Goal: Information Seeking & Learning: Check status

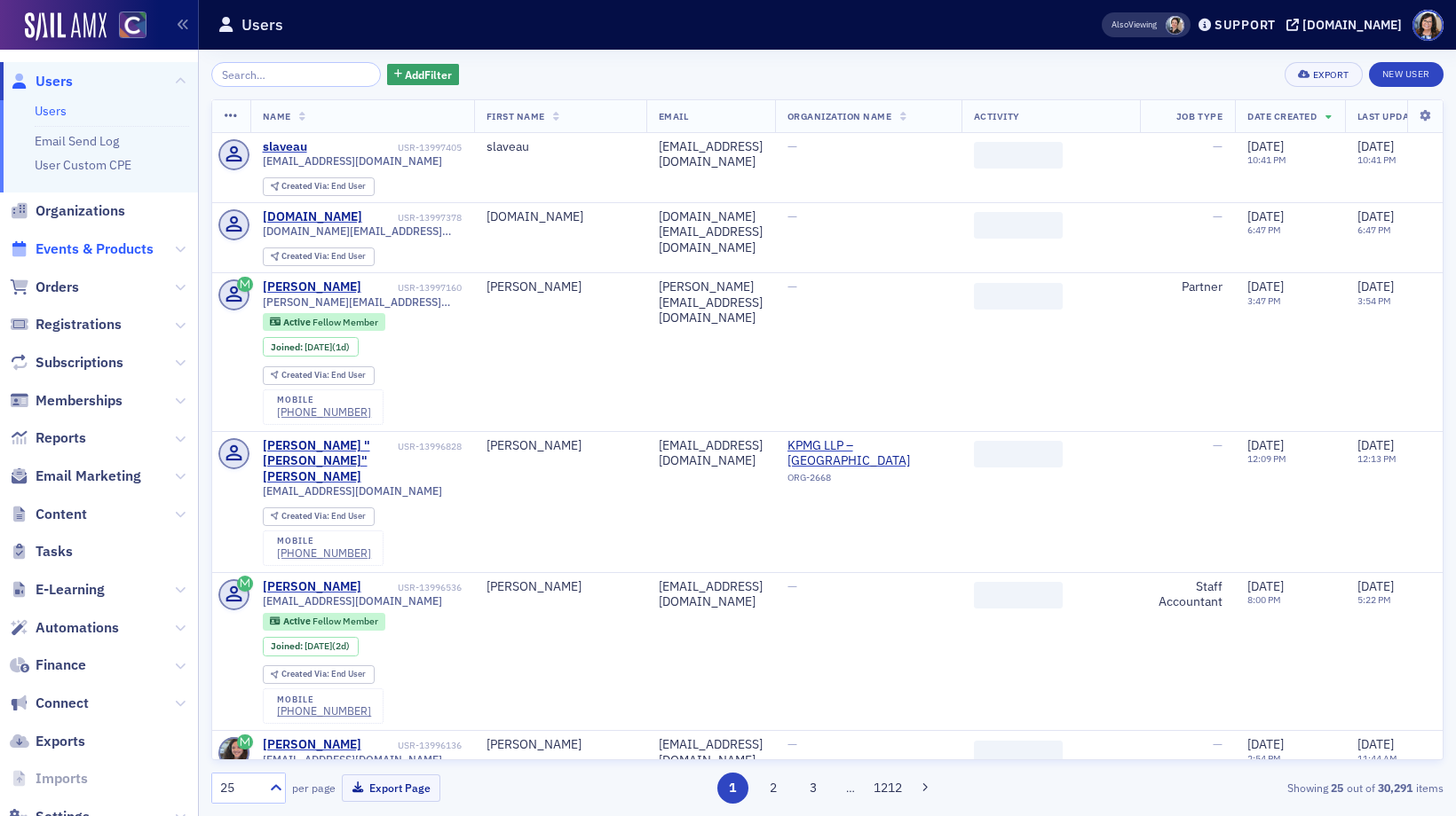
click at [100, 250] on span "Events & Products" at bounding box center [95, 249] width 118 height 20
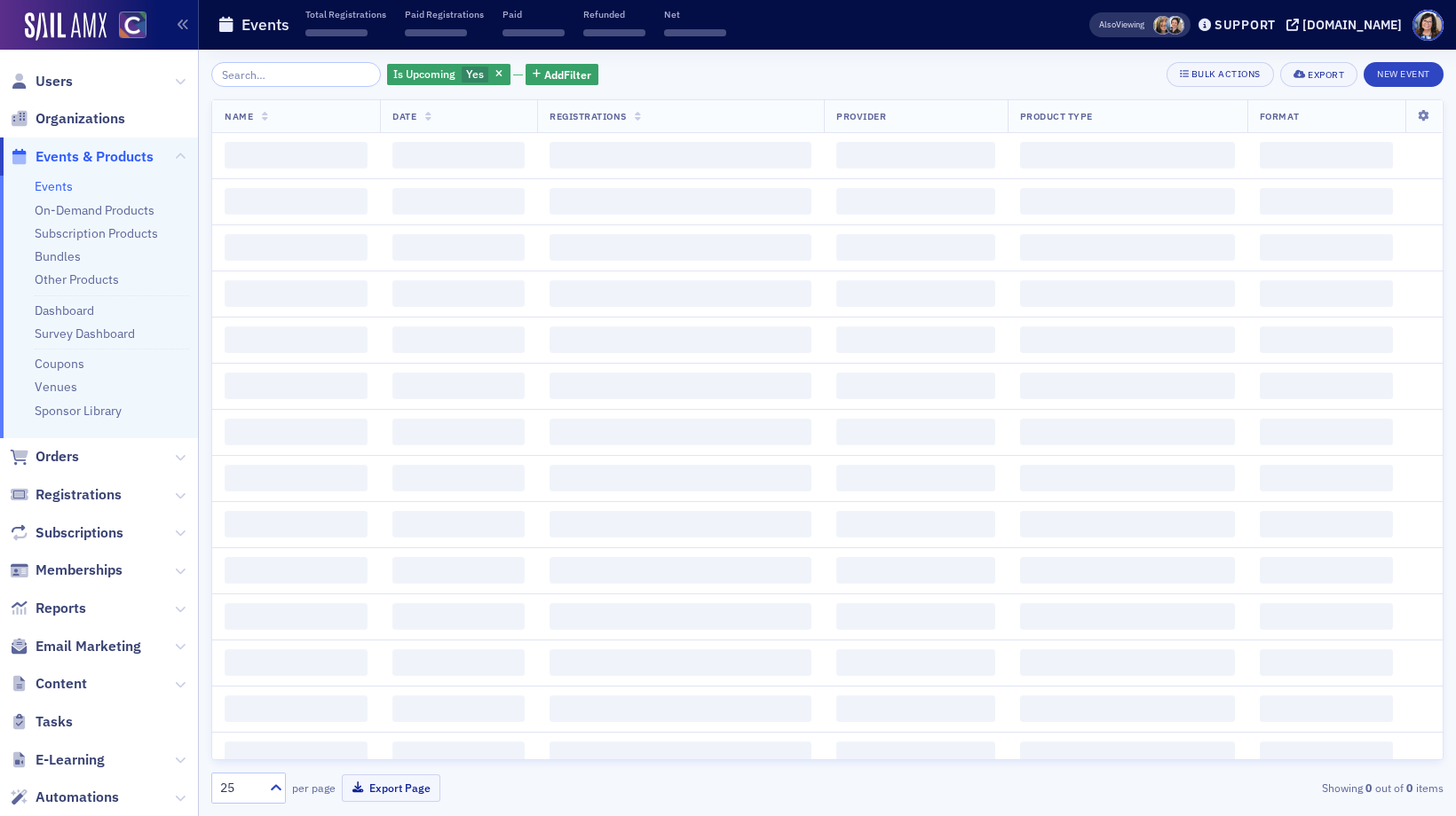
click at [293, 76] on input "search" at bounding box center [297, 75] width 170 height 25
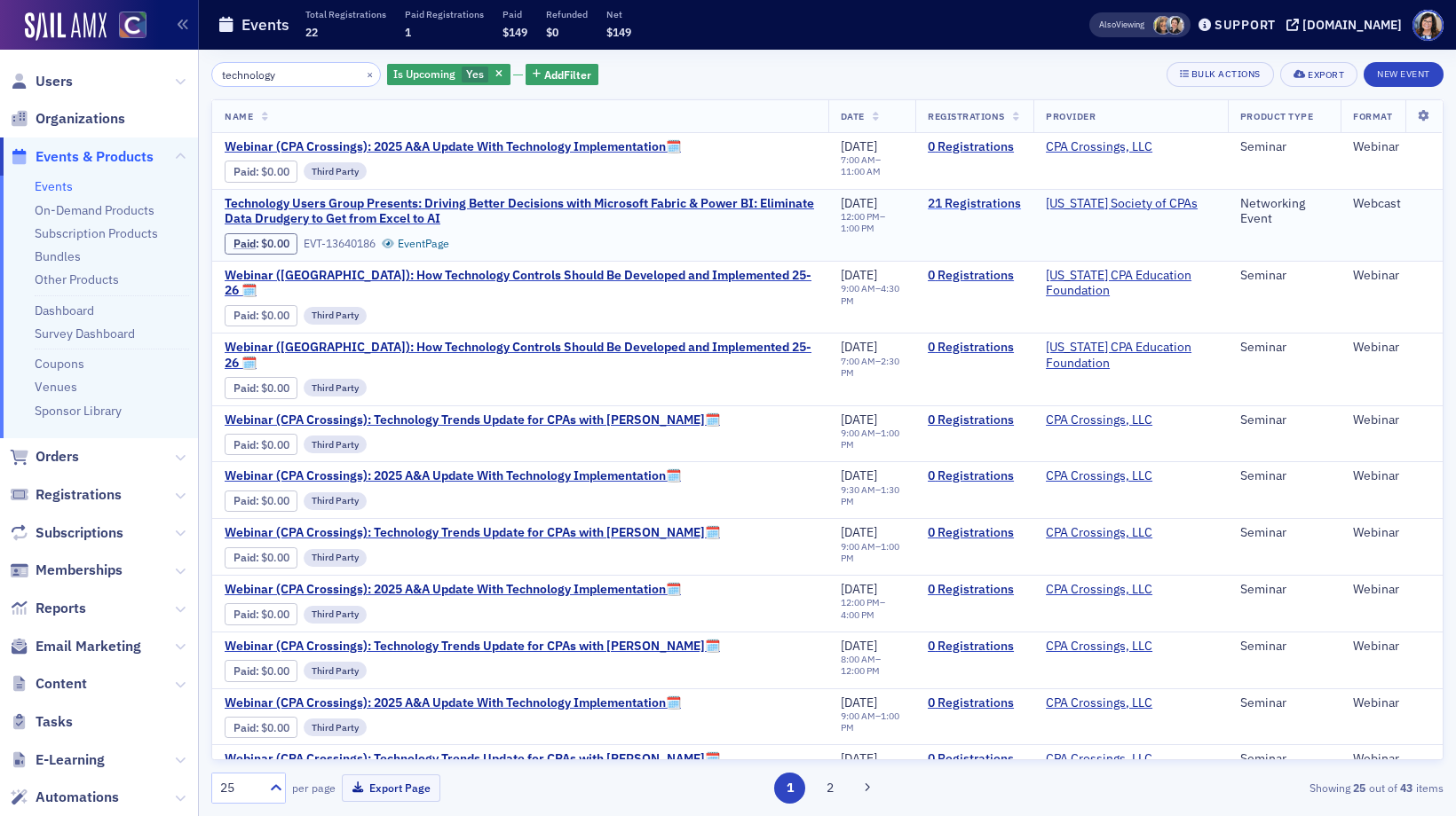
type input "technology"
click at [974, 205] on link "21 Registrations" at bounding box center [975, 204] width 93 height 16
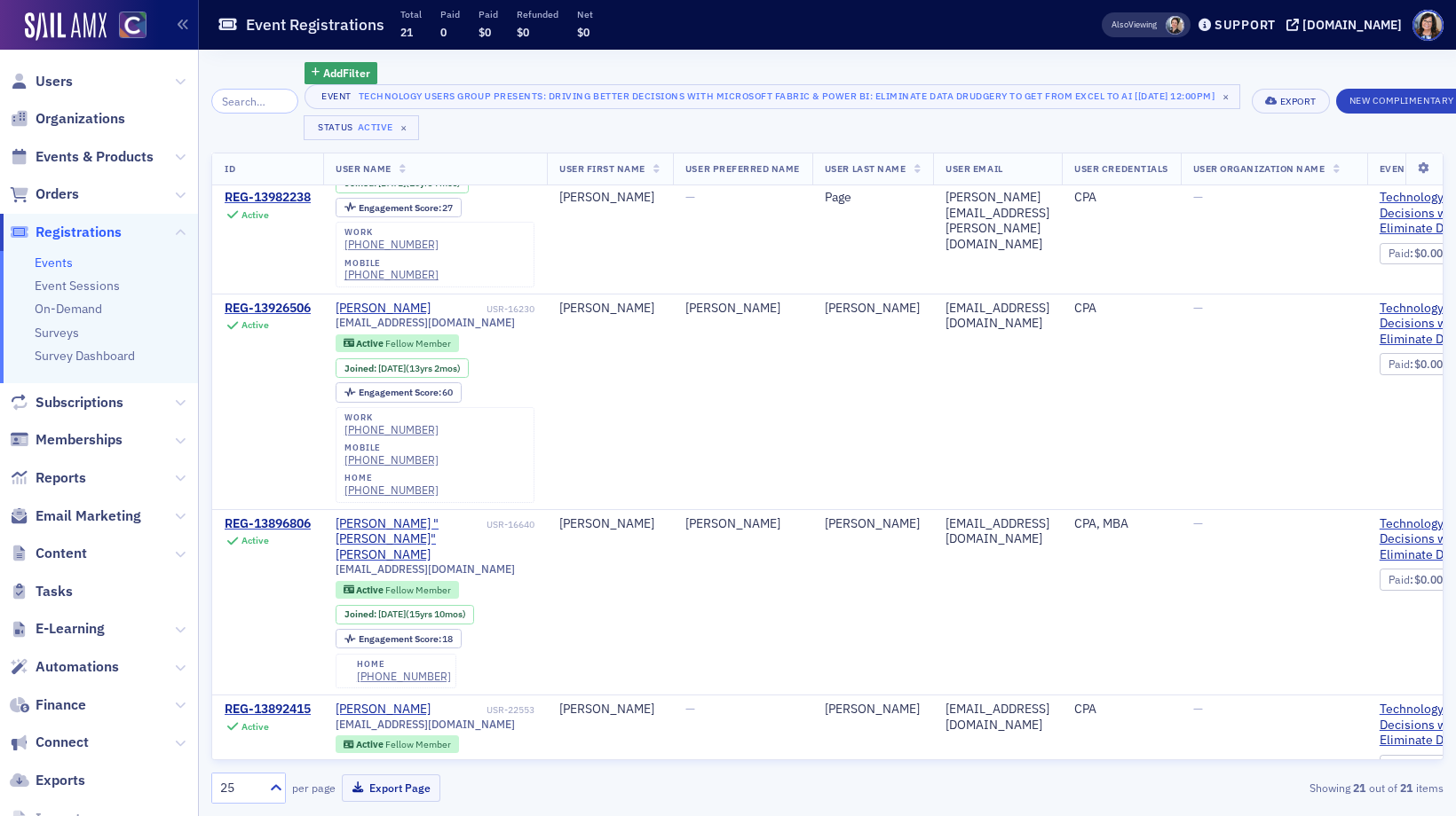
scroll to position [2906, 0]
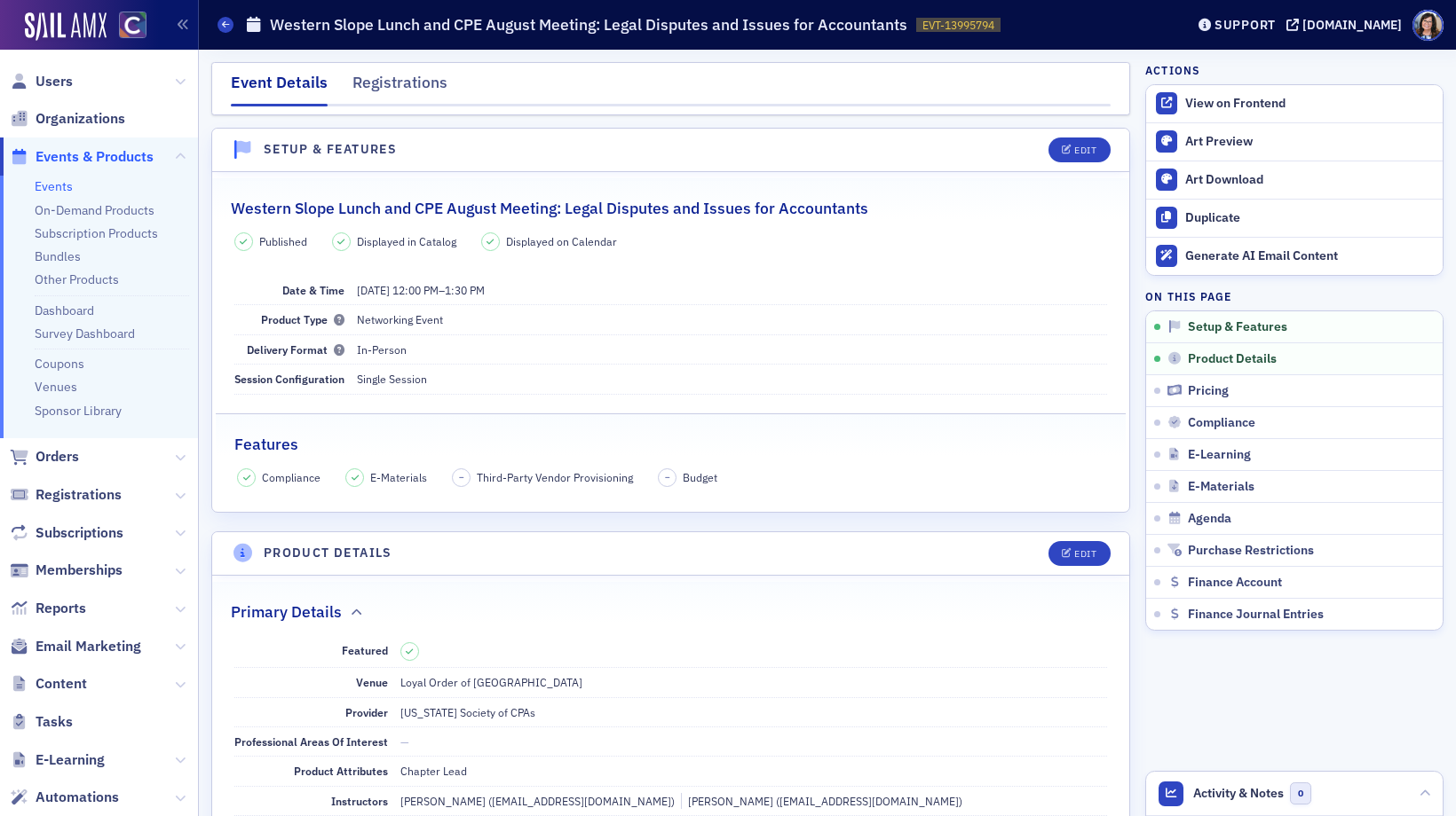
click at [121, 158] on span "Events & Products" at bounding box center [95, 157] width 118 height 20
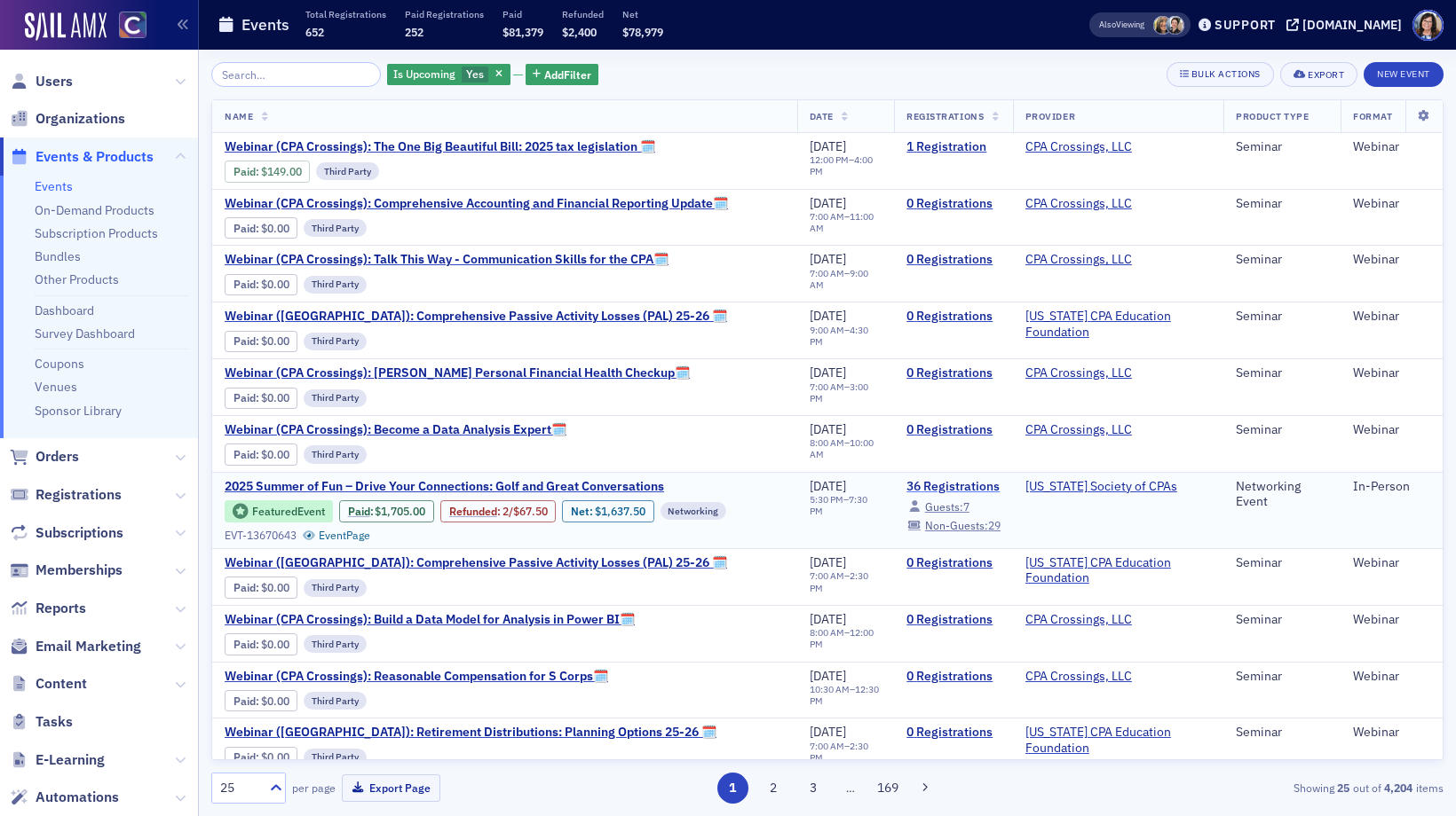
click at [959, 489] on link "36 Registrations" at bounding box center [953, 487] width 94 height 16
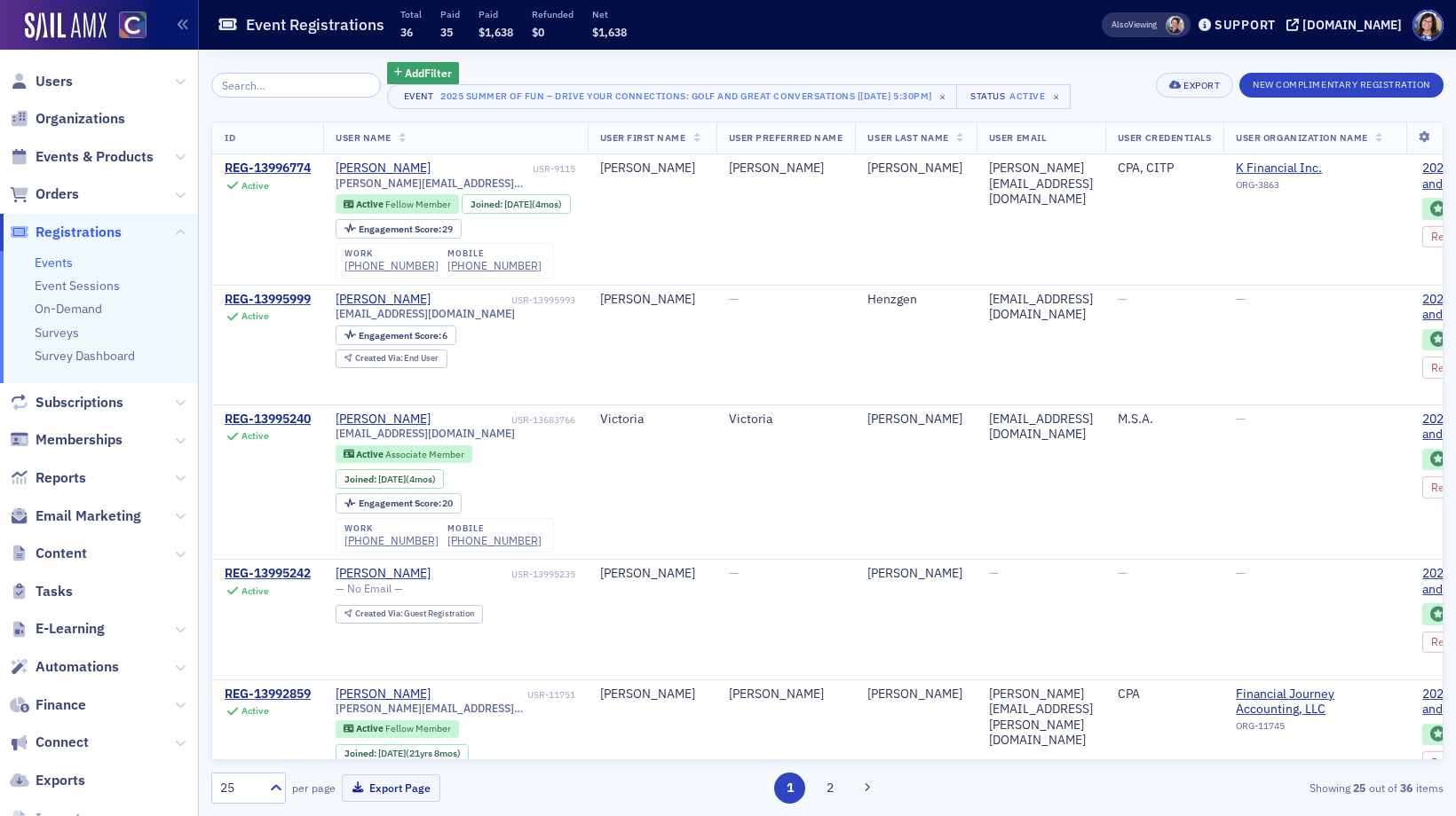
click at [273, 85] on input "search" at bounding box center [297, 85] width 170 height 25
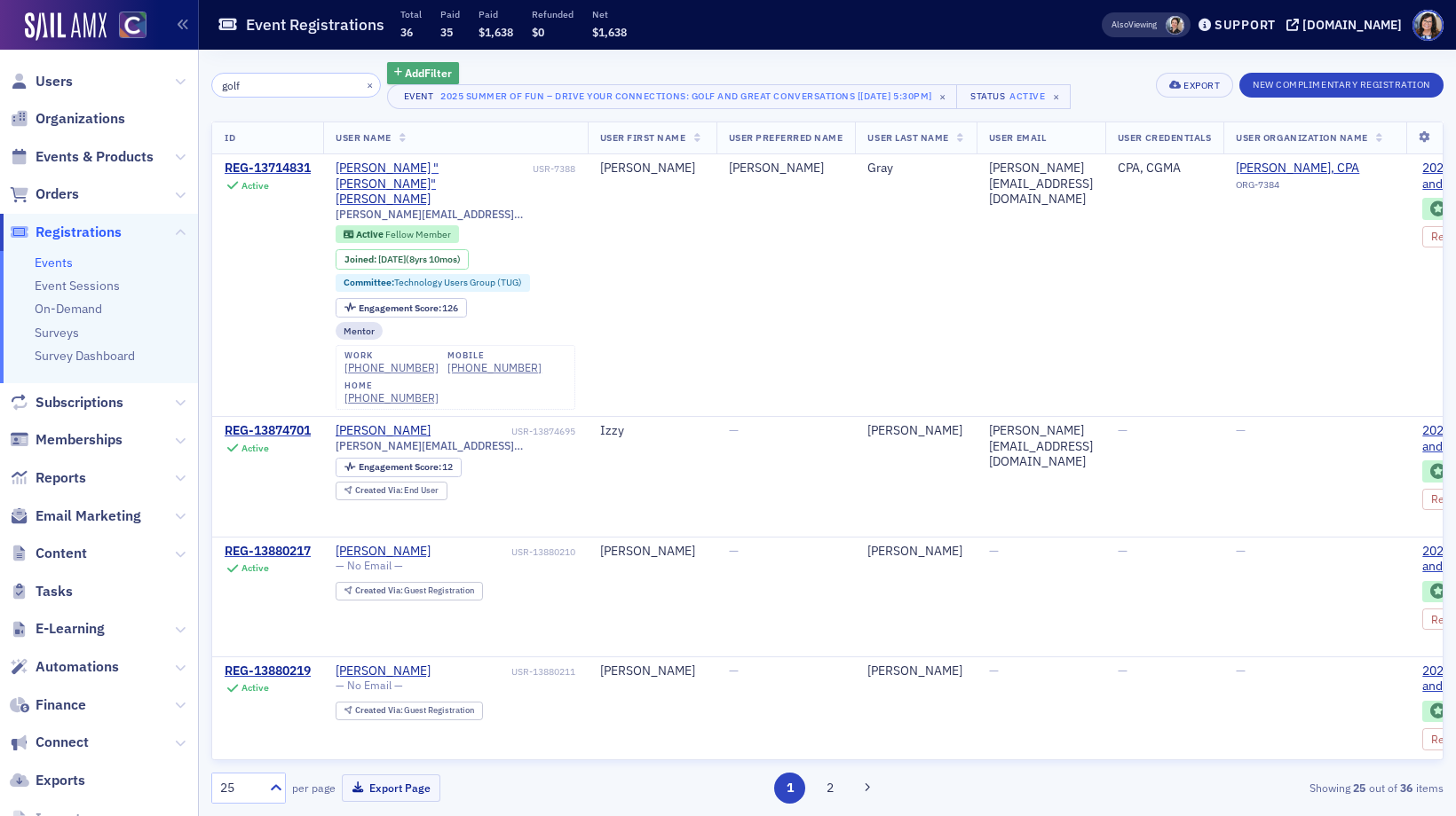
type input "golf"
click at [411, 78] on span "Add Filter" at bounding box center [428, 73] width 47 height 16
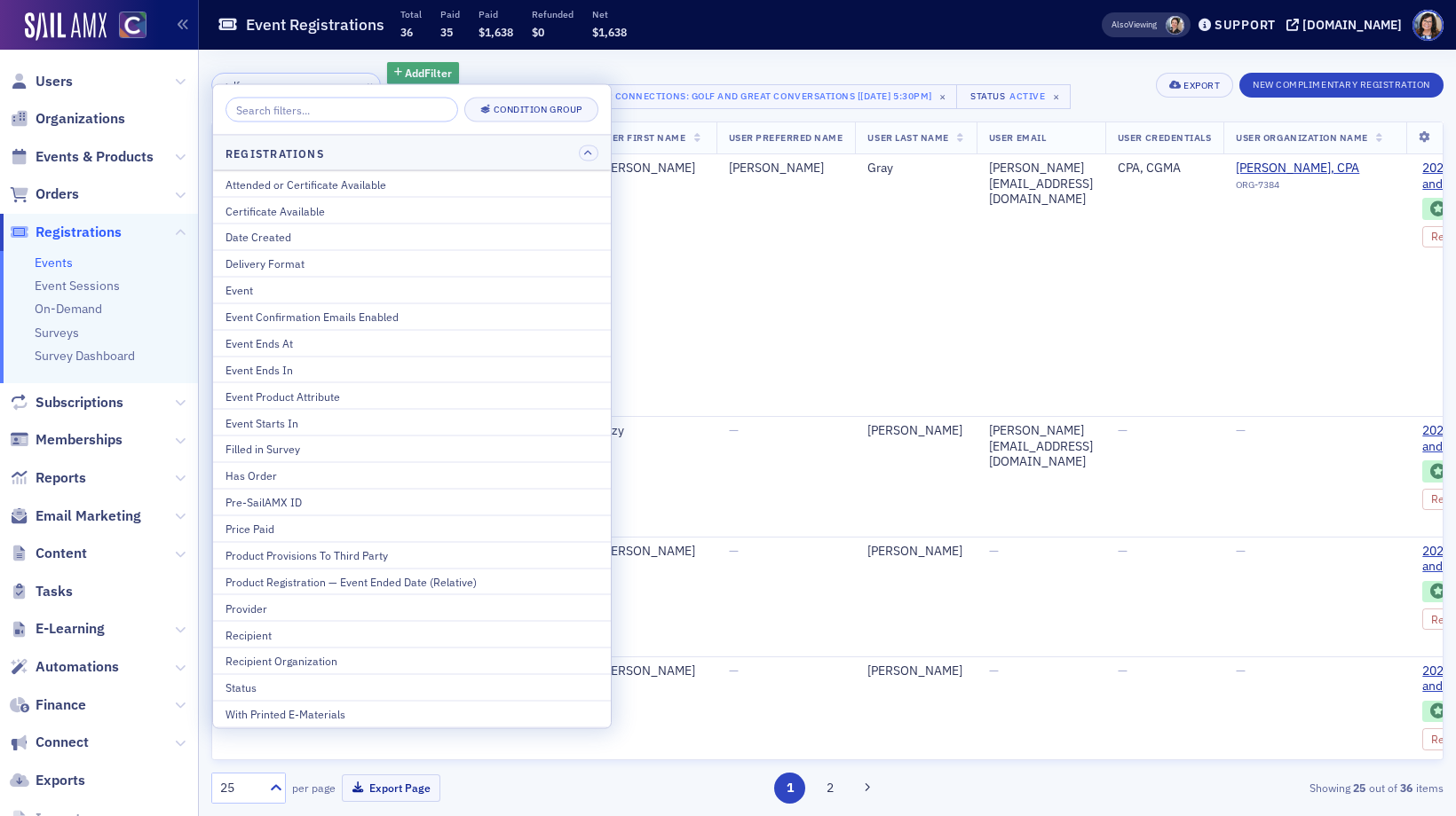
click at [411, 77] on span "Add Filter" at bounding box center [428, 73] width 47 height 16
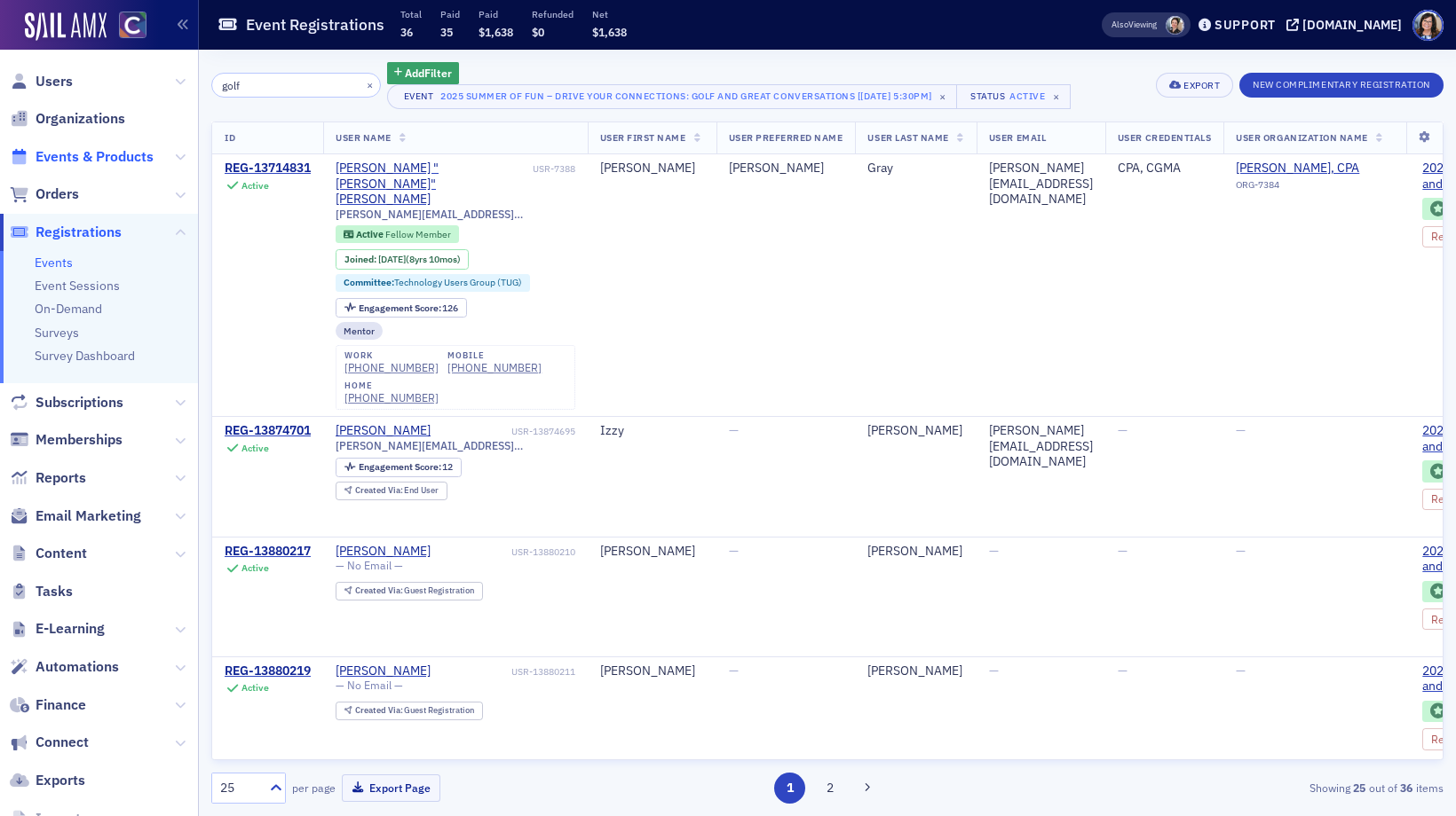
click at [110, 162] on span "Events & Products" at bounding box center [95, 157] width 118 height 20
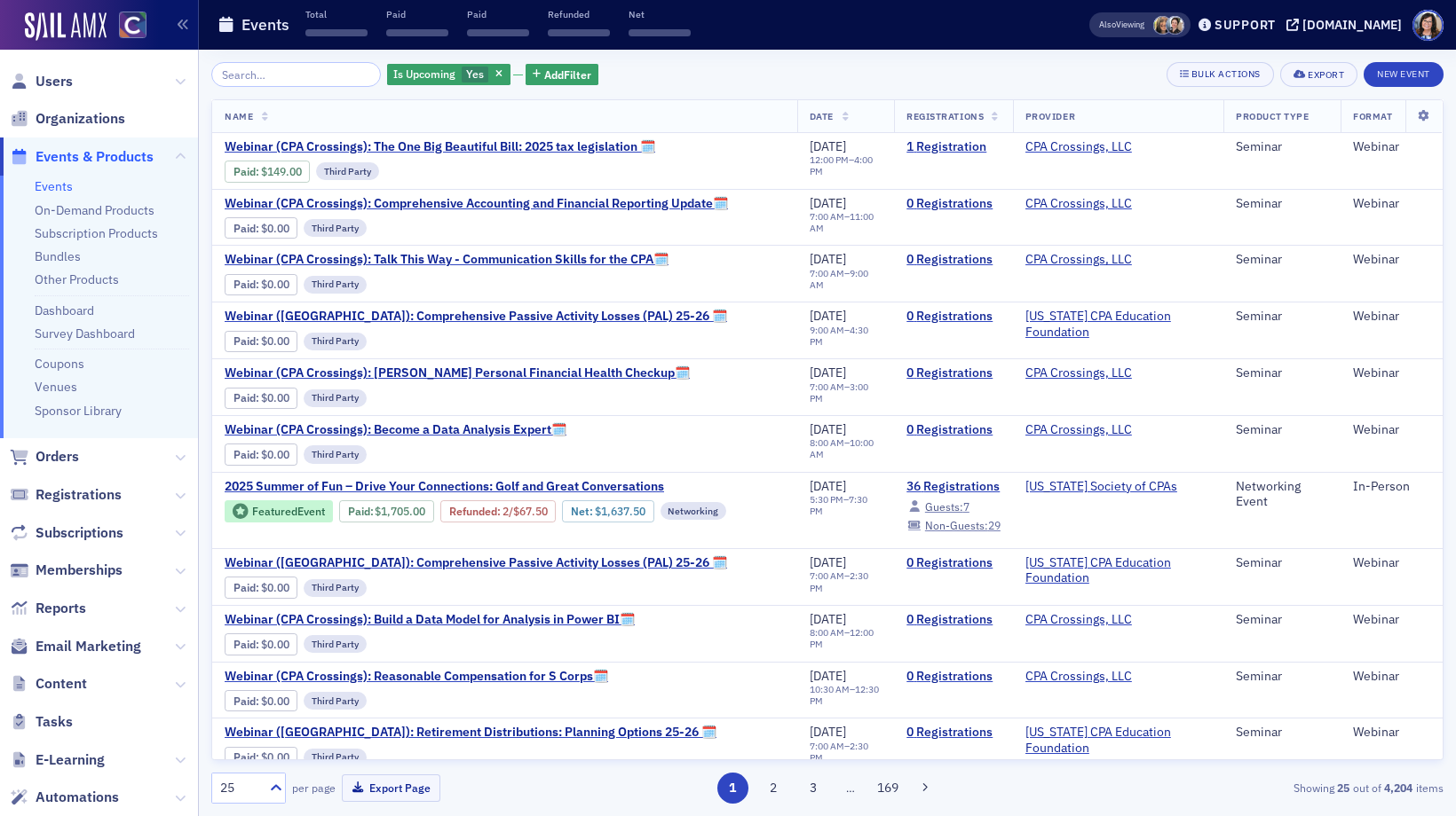
click at [288, 81] on input "search" at bounding box center [297, 75] width 170 height 25
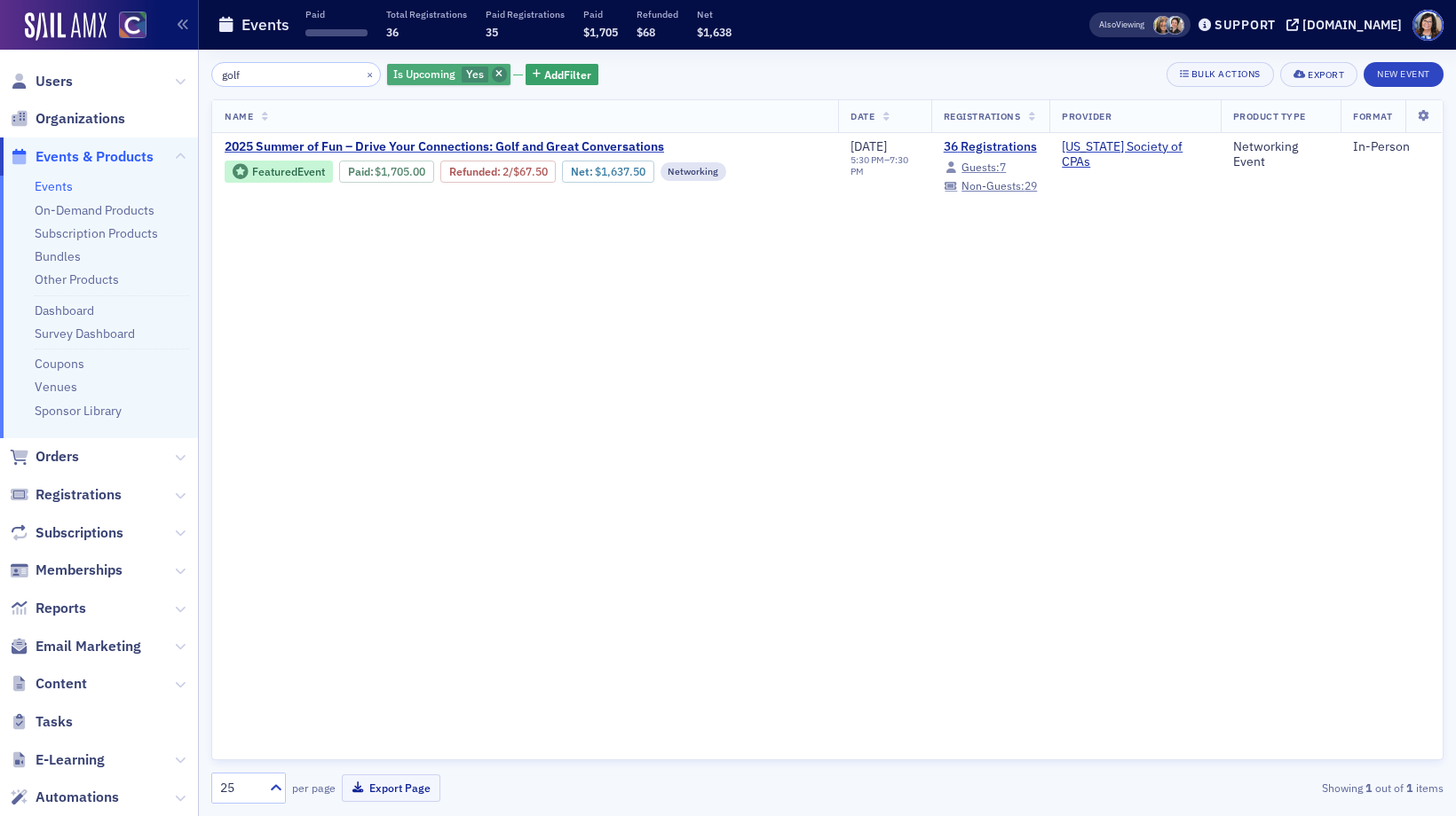
type input "golf"
click at [492, 79] on span "button" at bounding box center [500, 75] width 16 height 16
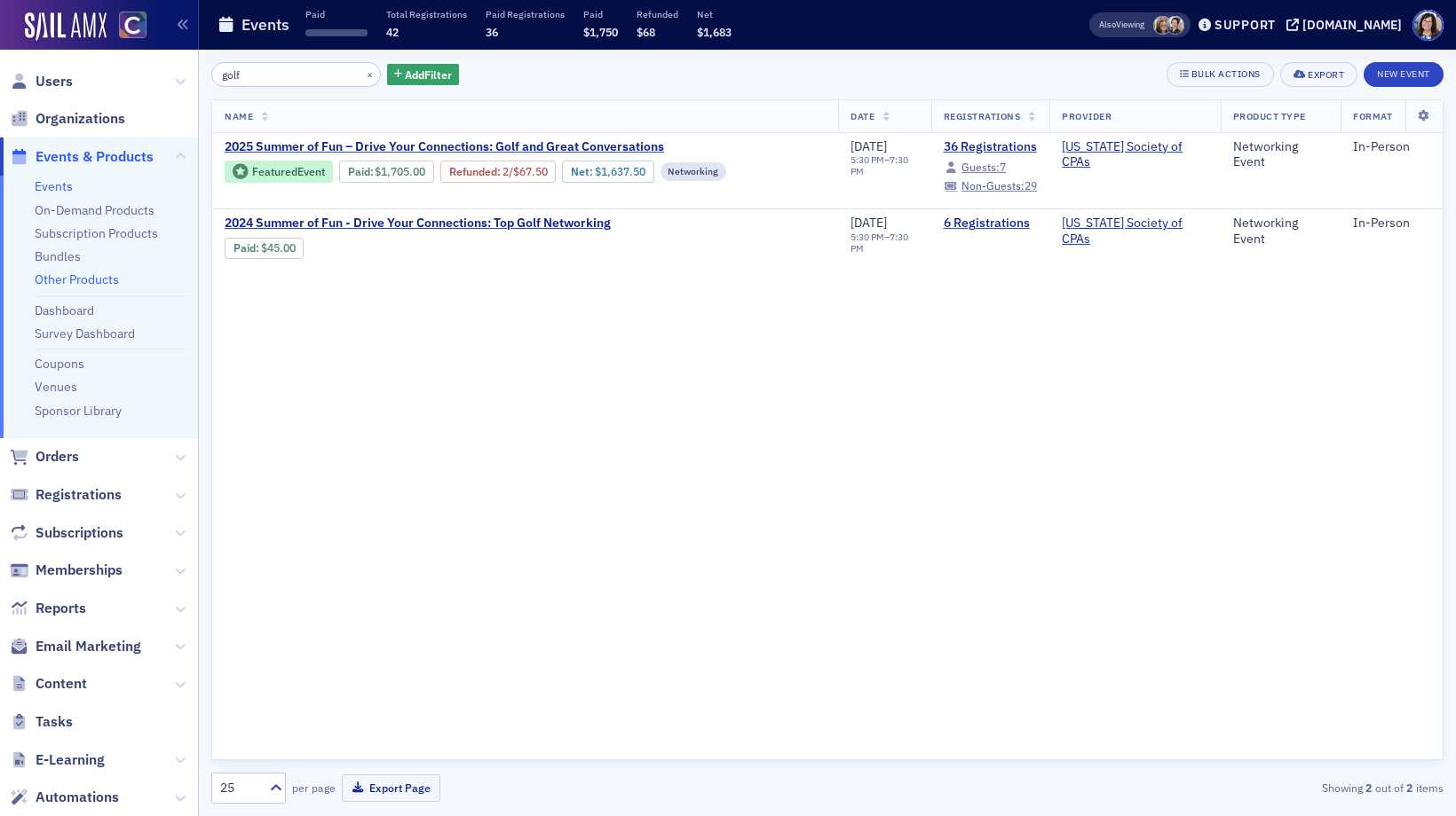
click at [65, 287] on link "Other Products" at bounding box center [77, 279] width 84 height 16
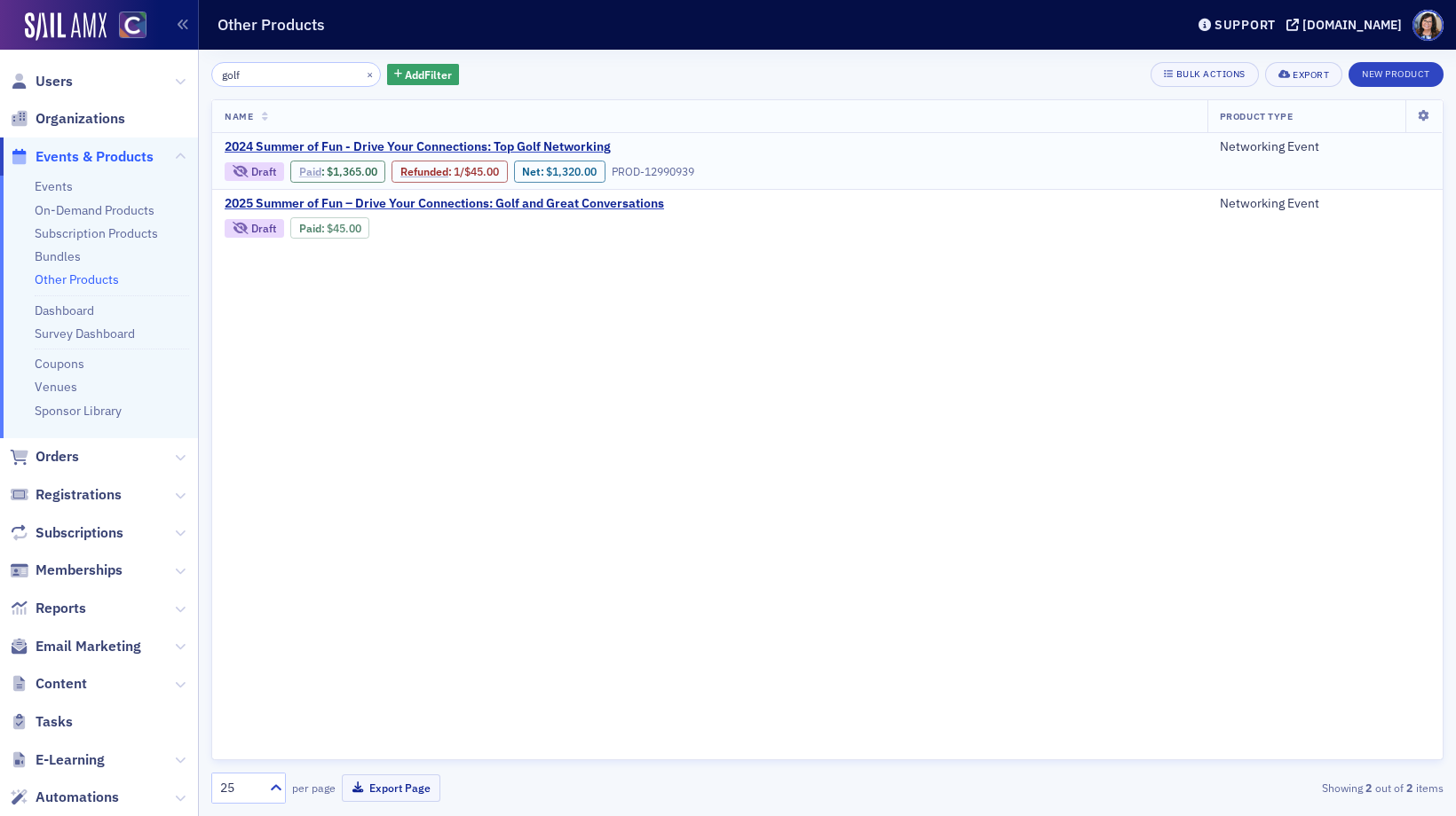
type input "golf"
click at [309, 172] on link "Paid" at bounding box center [310, 171] width 22 height 13
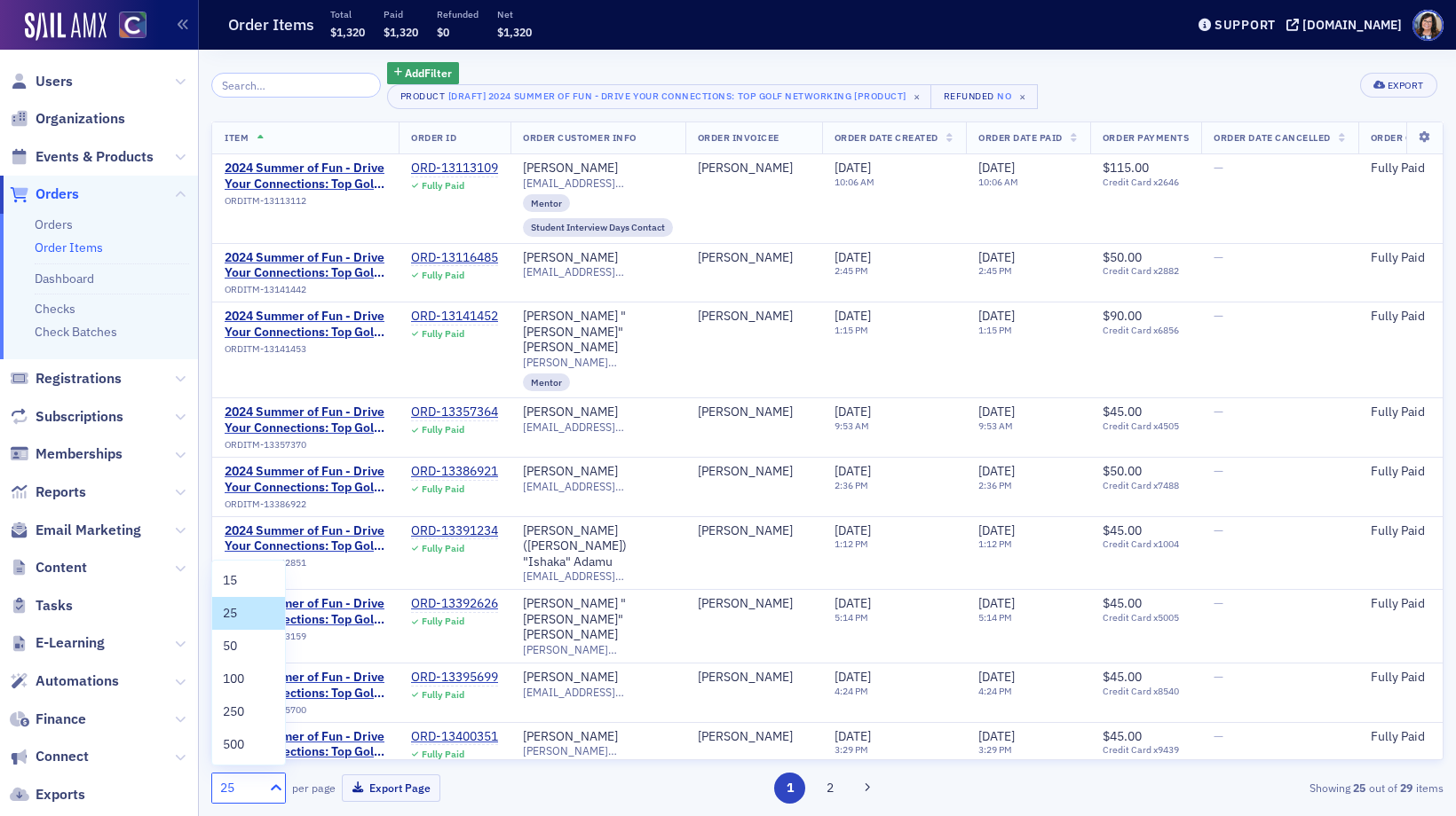
click at [275, 783] on icon at bounding box center [276, 788] width 18 height 18
click at [266, 639] on div "50" at bounding box center [248, 646] width 52 height 19
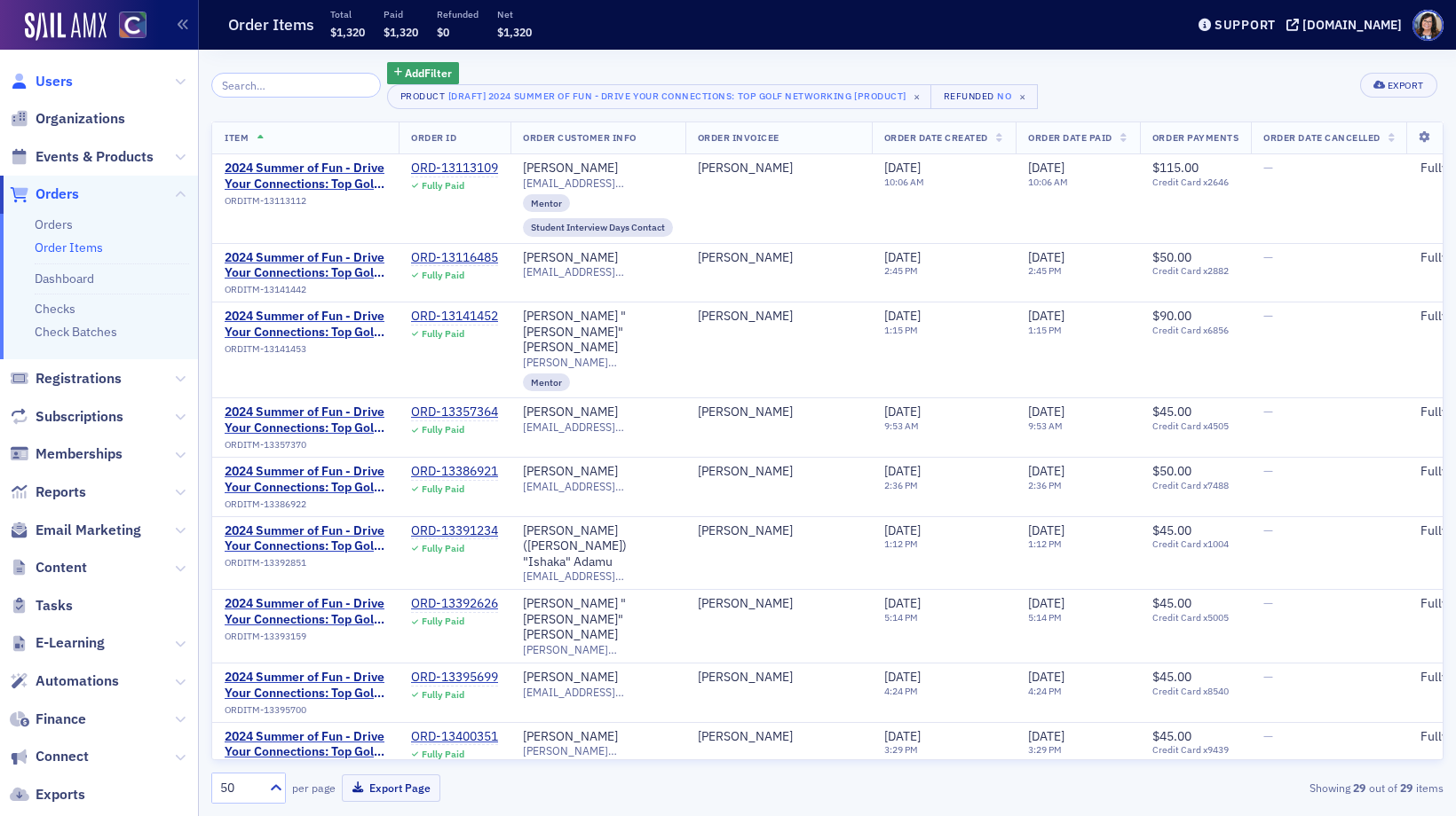
click at [59, 81] on span "Users" at bounding box center [54, 82] width 38 height 20
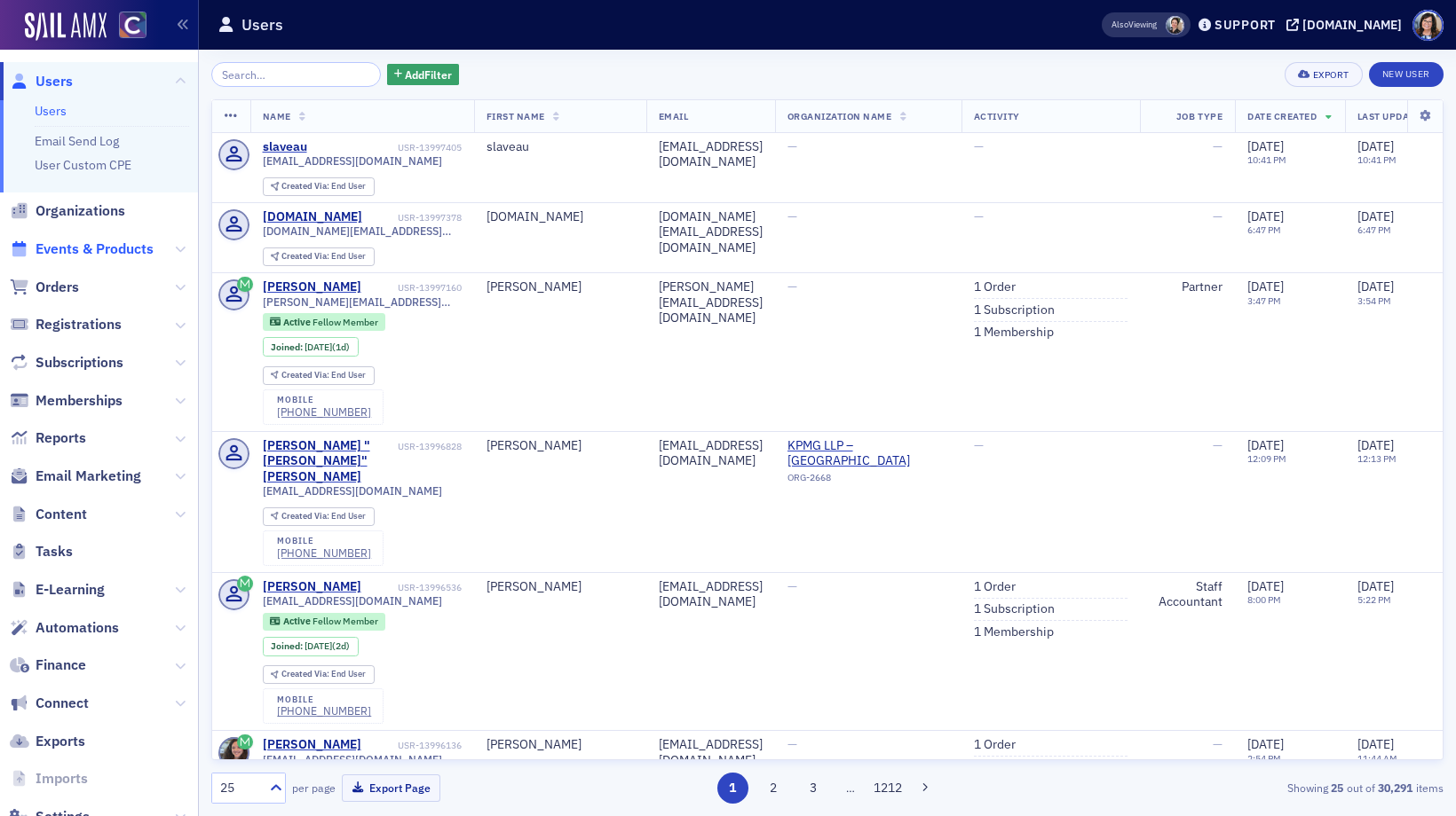
click at [91, 250] on span "Events & Products" at bounding box center [95, 249] width 118 height 20
